Goal: Task Accomplishment & Management: Manage account settings

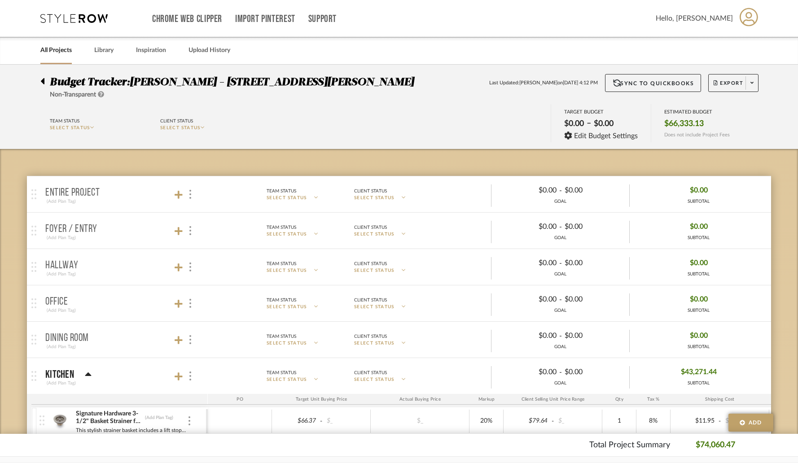
click at [44, 82] on icon at bounding box center [43, 81] width 4 height 6
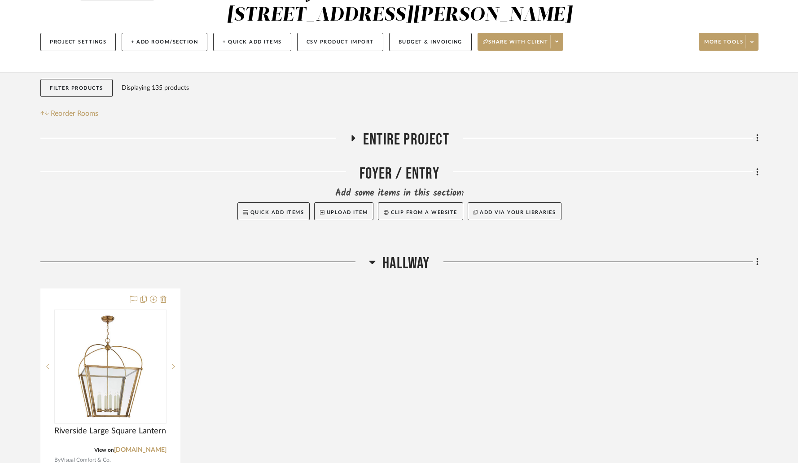
scroll to position [137, 0]
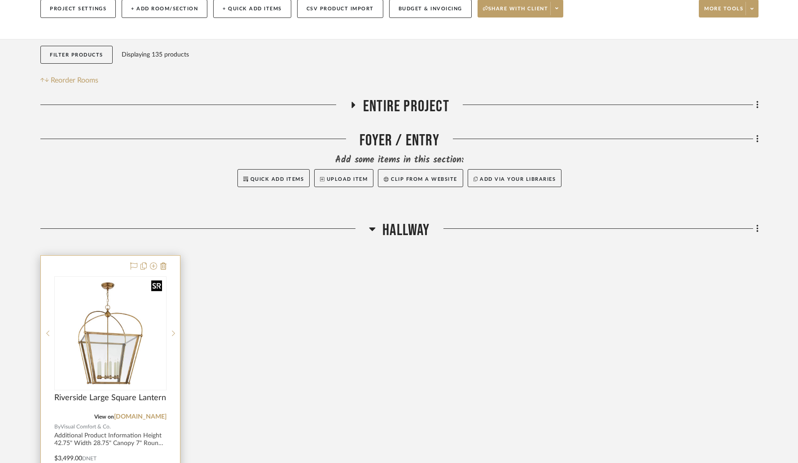
click at [0, 0] on img at bounding box center [0, 0] width 0 height 0
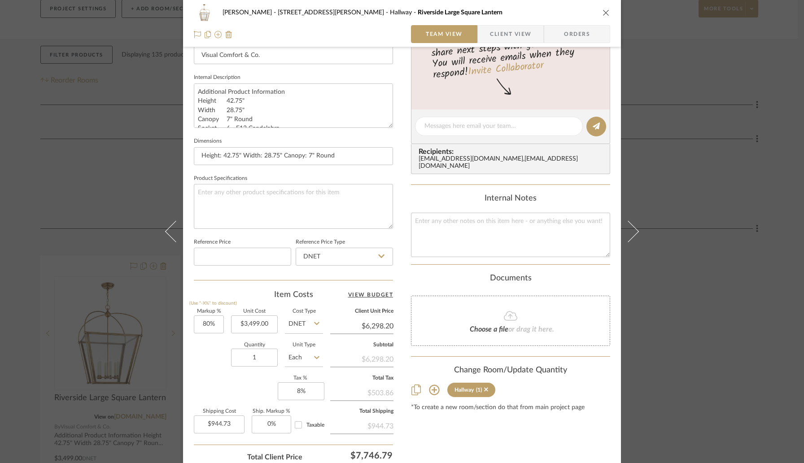
scroll to position [305, 0]
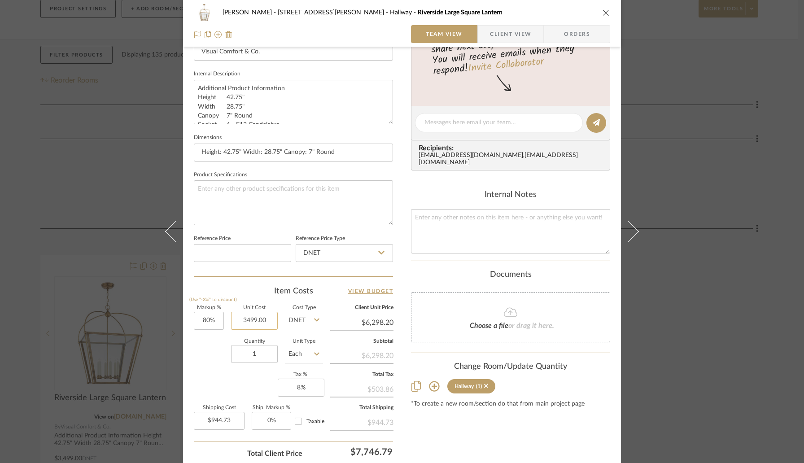
click at [271, 321] on input "3499.00" at bounding box center [254, 321] width 47 height 18
paste input "2449.3"
type input "$2,449.30"
click at [195, 350] on div "Quantity 1 Unit Type Each" at bounding box center [258, 355] width 129 height 32
type input "$4,408.74"
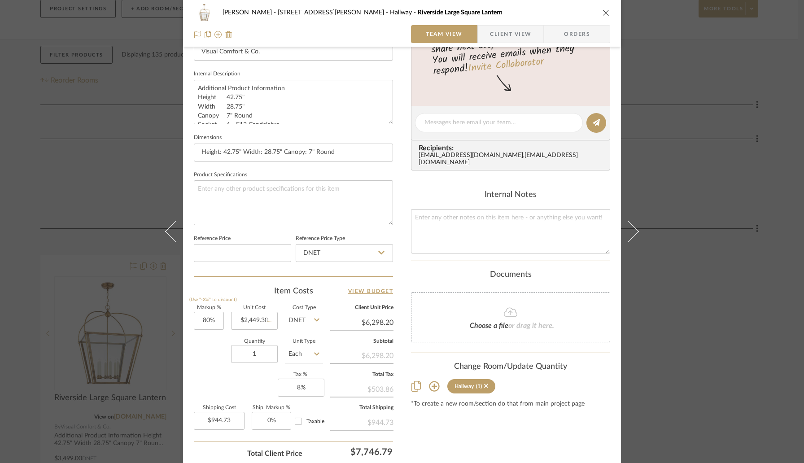
type input "$661.31"
click at [218, 319] on input "80" at bounding box center [209, 321] width 30 height 18
type input "30%"
click at [211, 359] on div "Quantity 1 Unit Type Each" at bounding box center [258, 355] width 129 height 32
type input "$3,184.09"
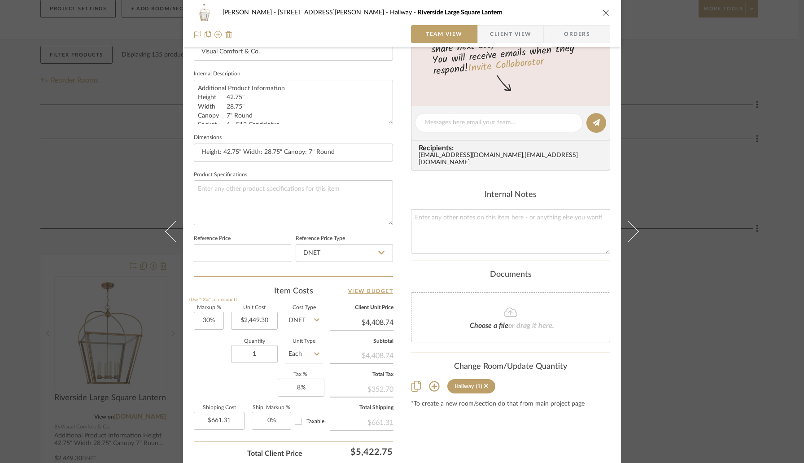
type input "$477.61"
click at [215, 319] on input "30" at bounding box center [209, 321] width 30 height 18
type input "40%"
click at [205, 363] on div "Quantity 1 Unit Type Each" at bounding box center [258, 355] width 129 height 32
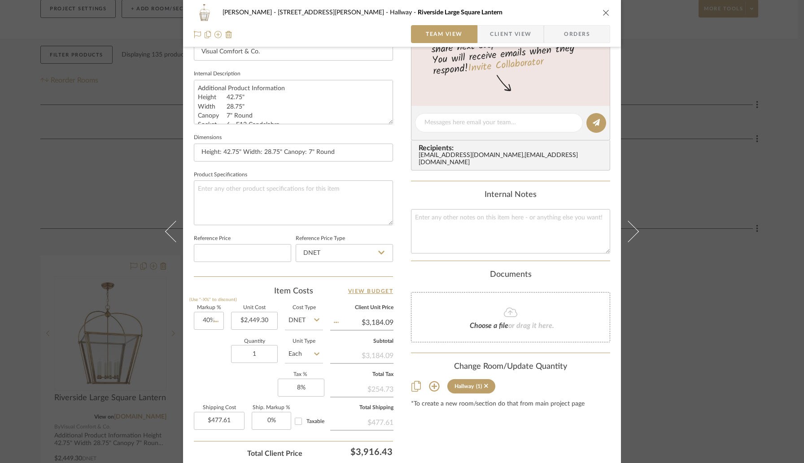
type input "$3,429.02"
type input "$514.35"
click at [214, 324] on input "40" at bounding box center [209, 321] width 30 height 18
type input "30%"
click at [206, 365] on div "Quantity 1 Unit Type Each" at bounding box center [258, 355] width 129 height 32
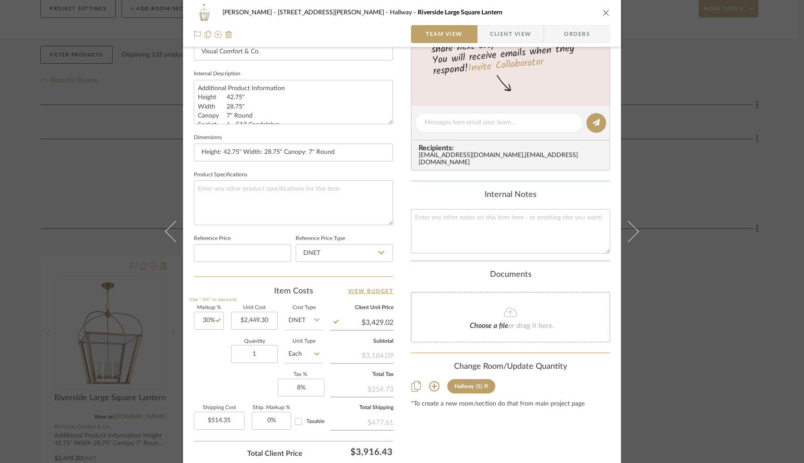
type input "$3,184.09"
type input "$477.61"
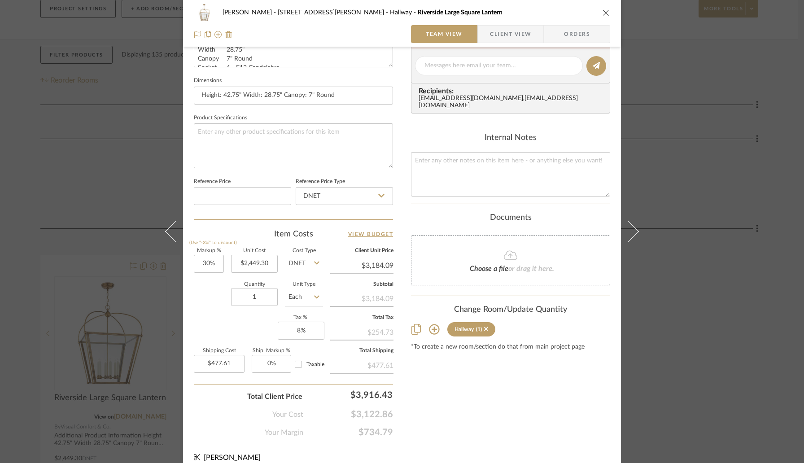
scroll to position [361, 0]
click at [603, 13] on icon "close" at bounding box center [606, 12] width 7 height 7
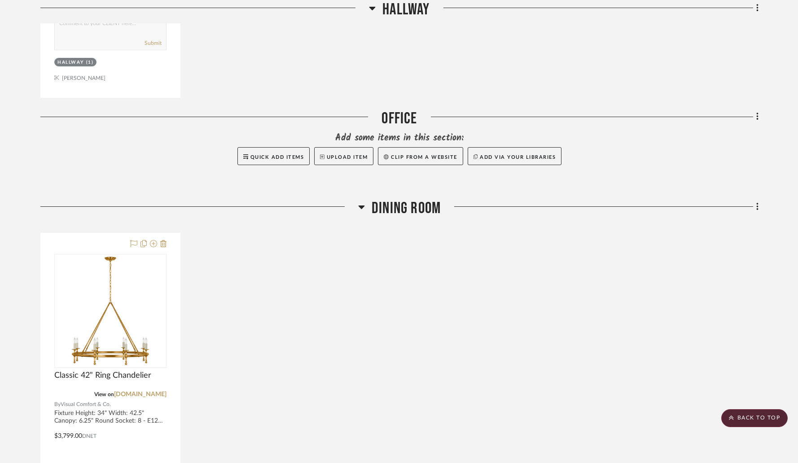
scroll to position [713, 0]
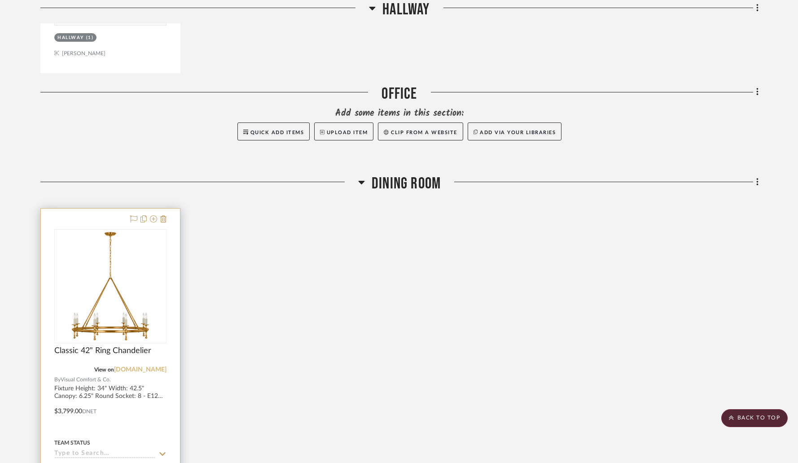
click at [129, 367] on link "[DOMAIN_NAME]" at bounding box center [140, 370] width 53 height 6
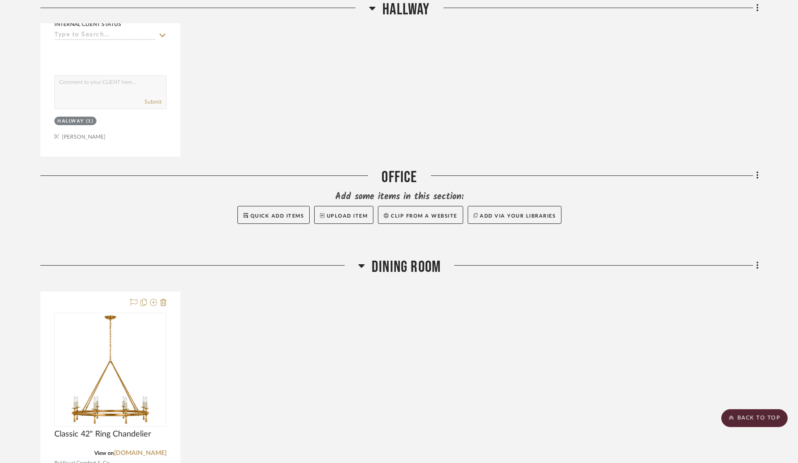
scroll to position [757, 0]
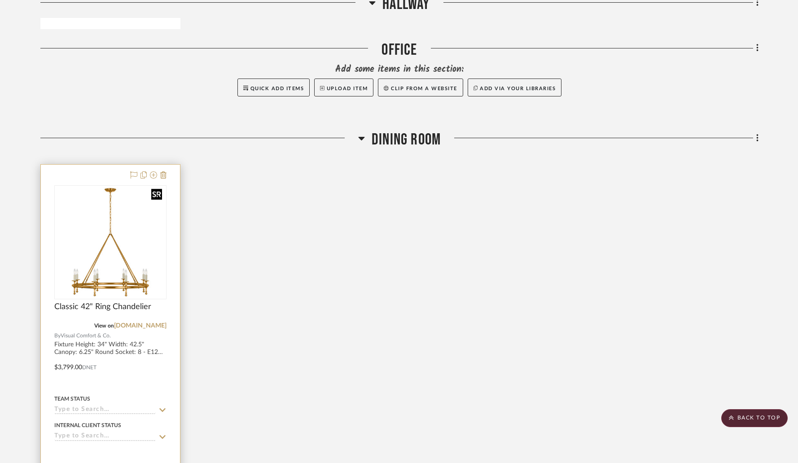
click at [134, 225] on img "0" at bounding box center [110, 242] width 110 height 110
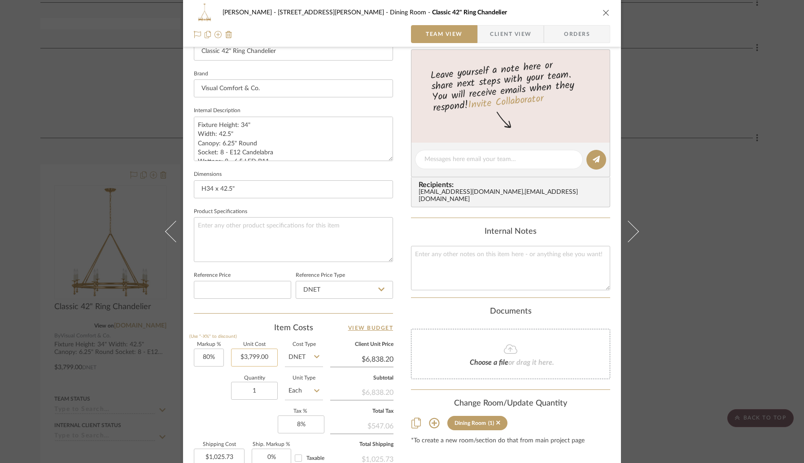
scroll to position [272, 0]
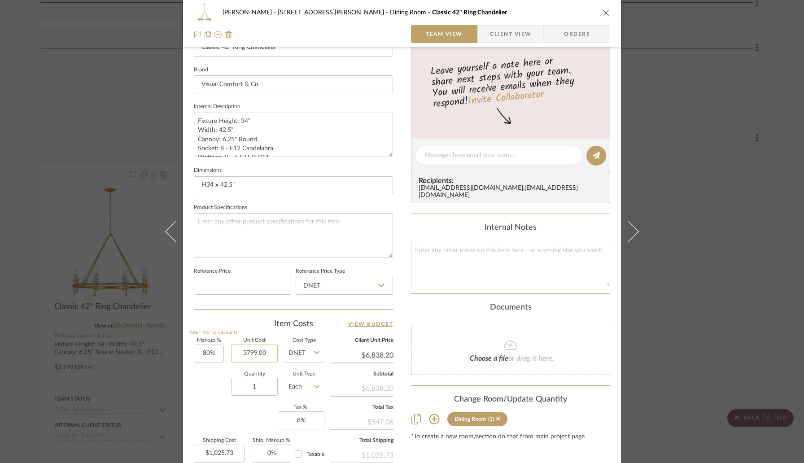
click at [263, 353] on input "3799.00" at bounding box center [254, 354] width 47 height 18
paste input "2659.3"
type input "2659.30"
type input "80"
type input "$2,659.30"
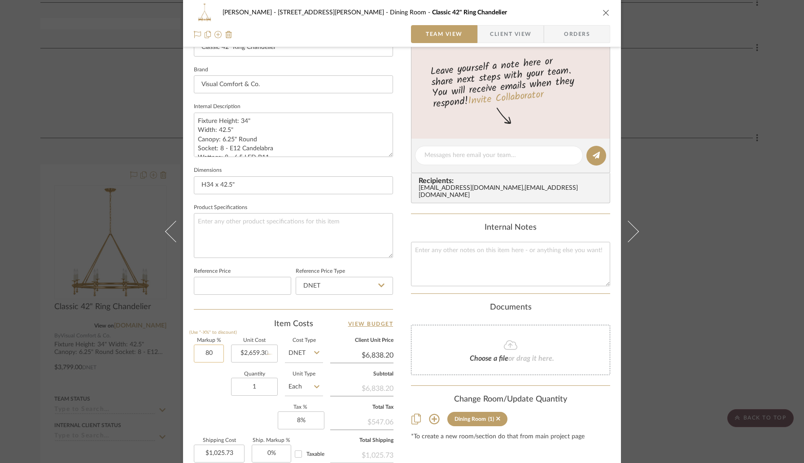
click at [215, 353] on input "80" at bounding box center [209, 354] width 30 height 18
type input "$4,786.74"
type input "$718.01"
type input "30%"
click at [207, 398] on div "Quantity 1 Unit Type Each" at bounding box center [258, 388] width 129 height 32
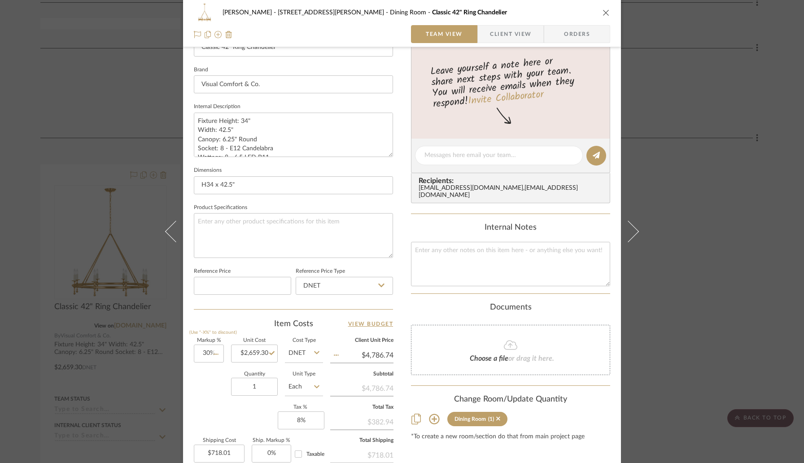
type input "$3,457.09"
type input "$518.56"
click at [604, 13] on icon "close" at bounding box center [606, 12] width 7 height 7
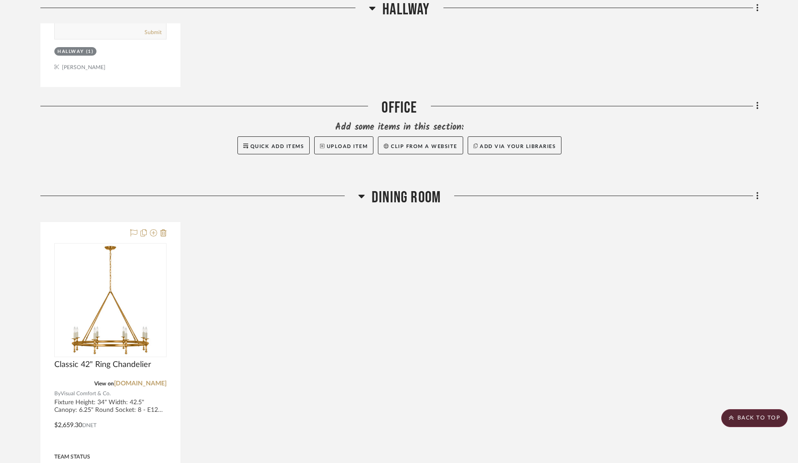
scroll to position [662, 0]
